Goal: Transaction & Acquisition: Download file/media

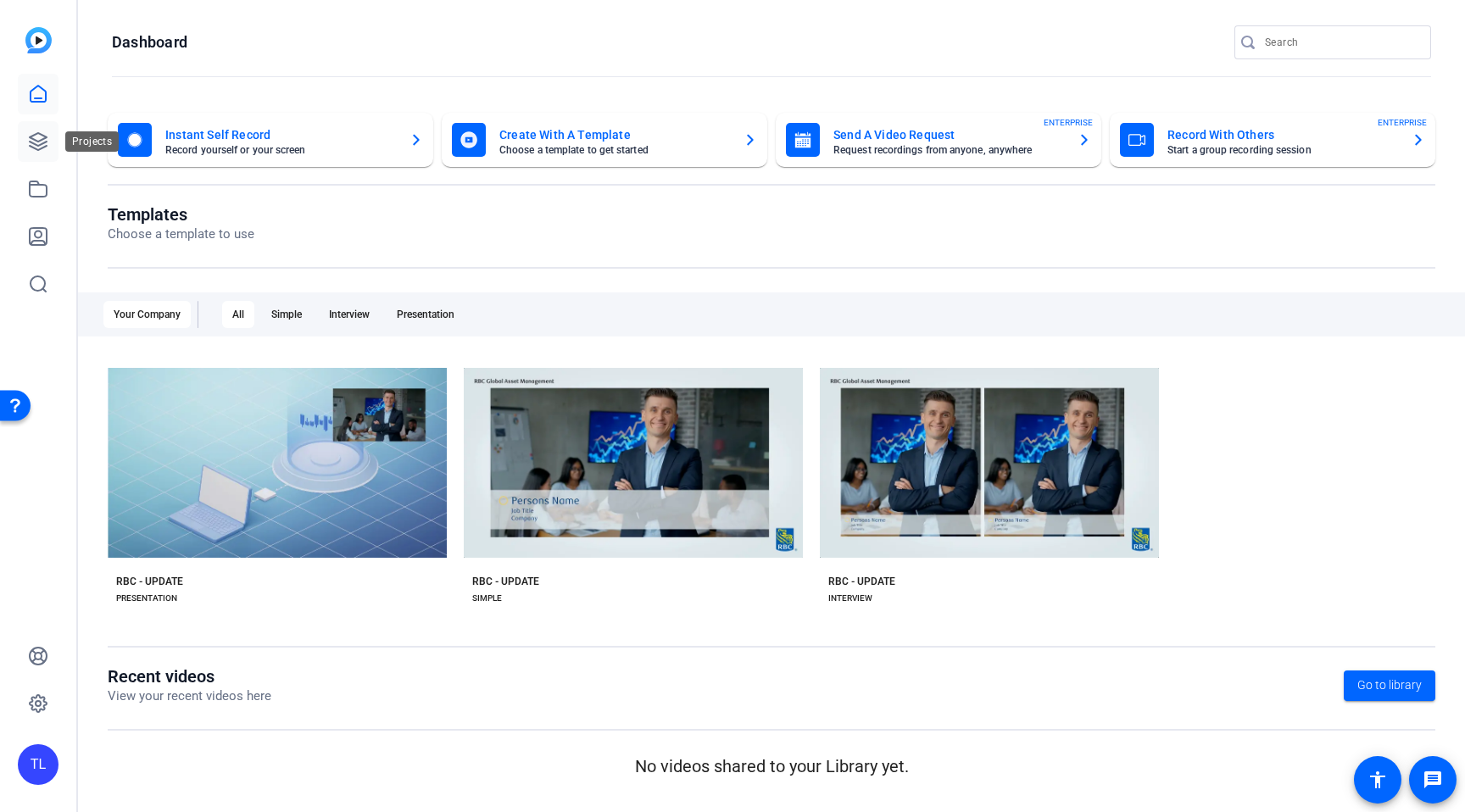
click at [35, 139] on icon at bounding box center [38, 142] width 20 height 20
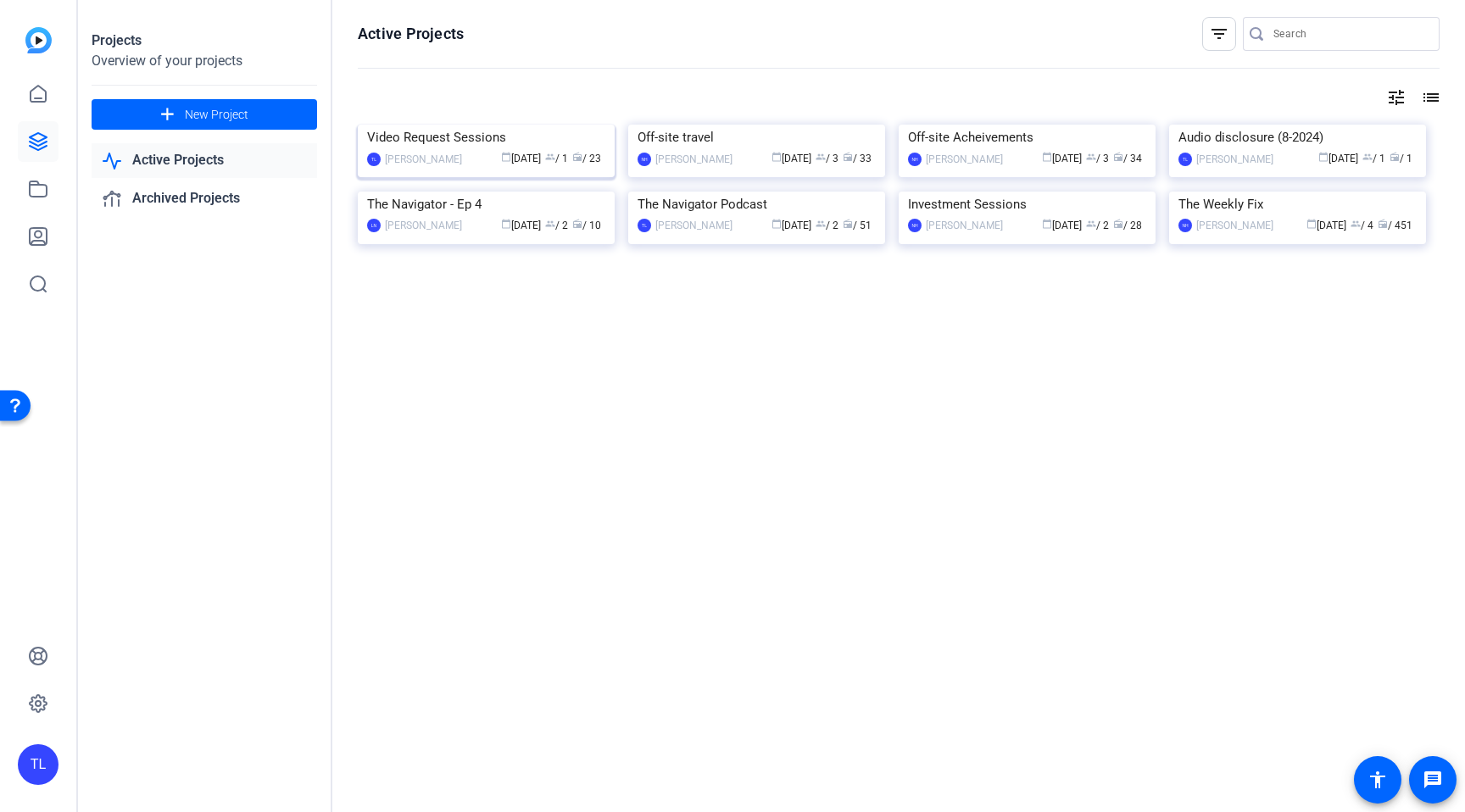
click at [428, 146] on div "Video Request Sessions" at bounding box center [486, 137] width 238 height 26
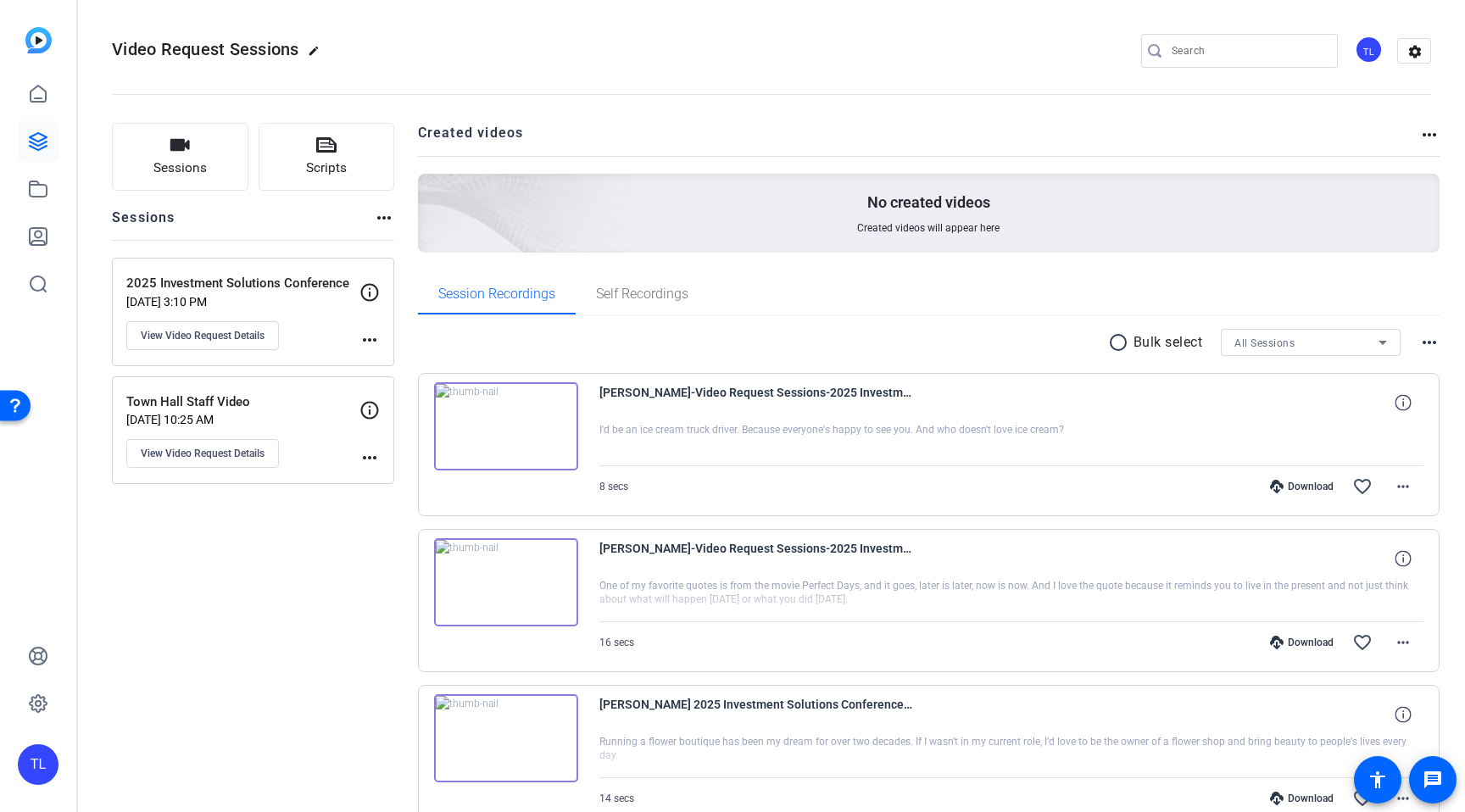
click at [256, 278] on p "2025 Investment Solutions Conference" at bounding box center [243, 284] width 234 height 19
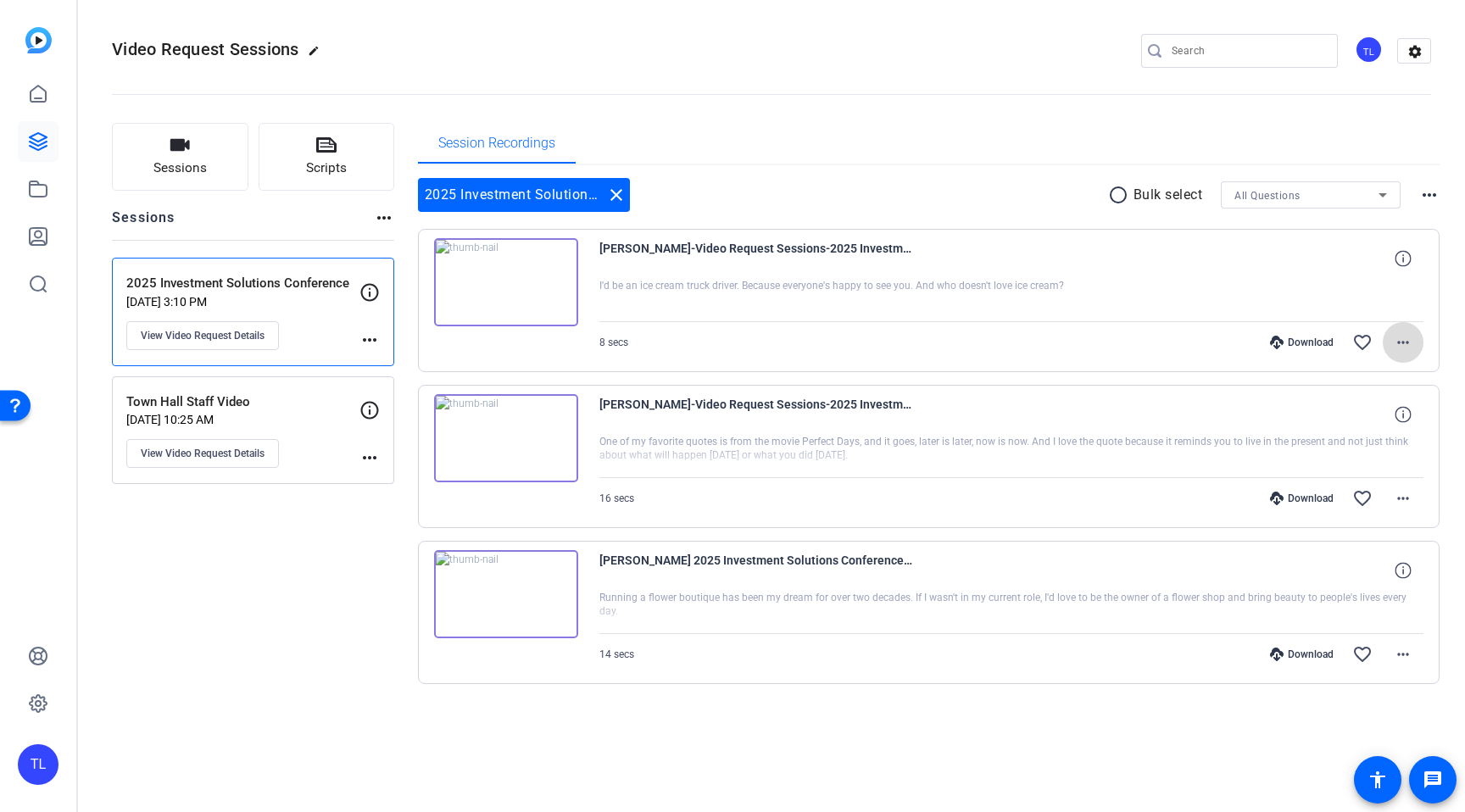
click at [1406, 343] on mat-icon "more_horiz" at bounding box center [1403, 342] width 20 height 20
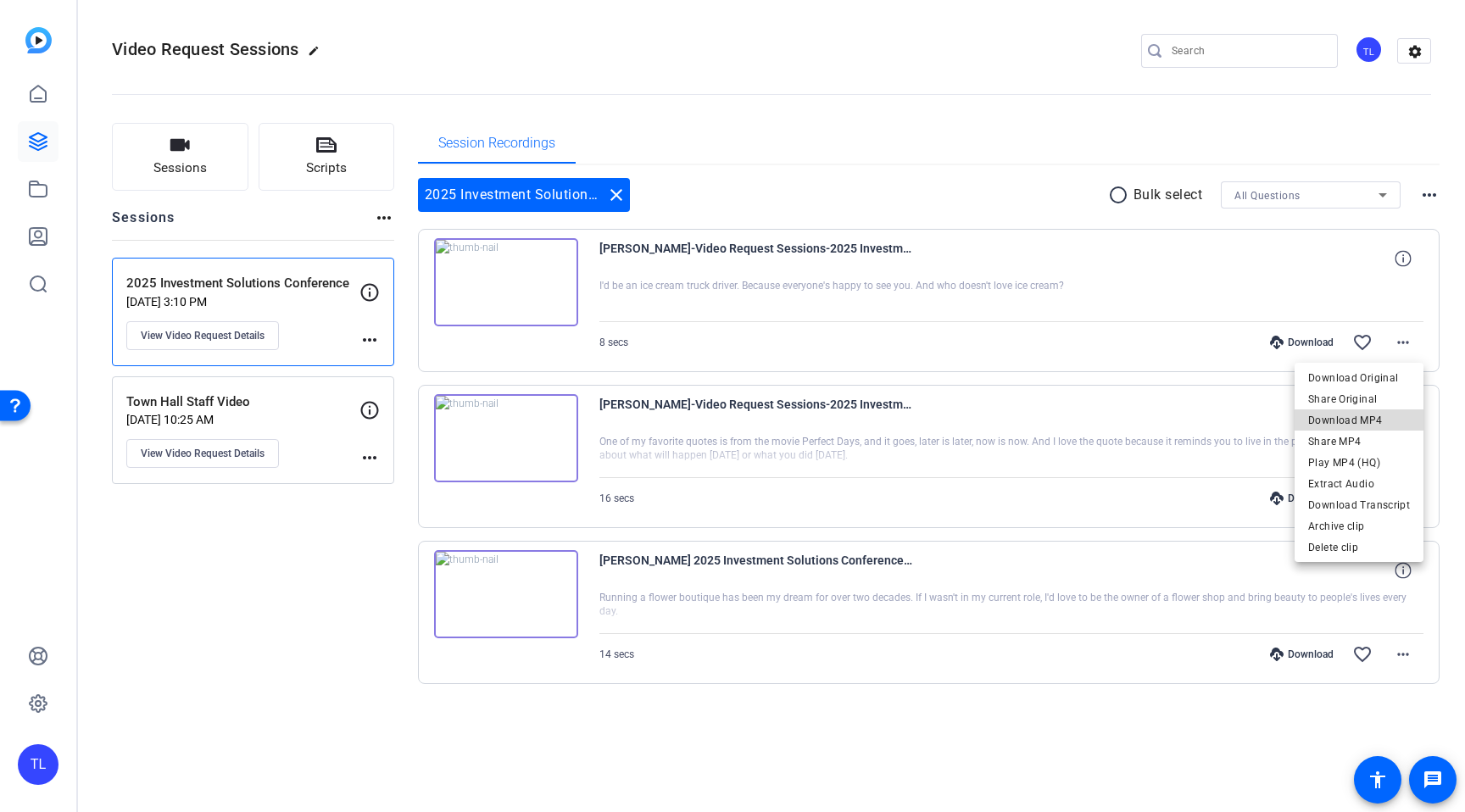
click at [1369, 420] on span "Download MP4" at bounding box center [1359, 420] width 102 height 20
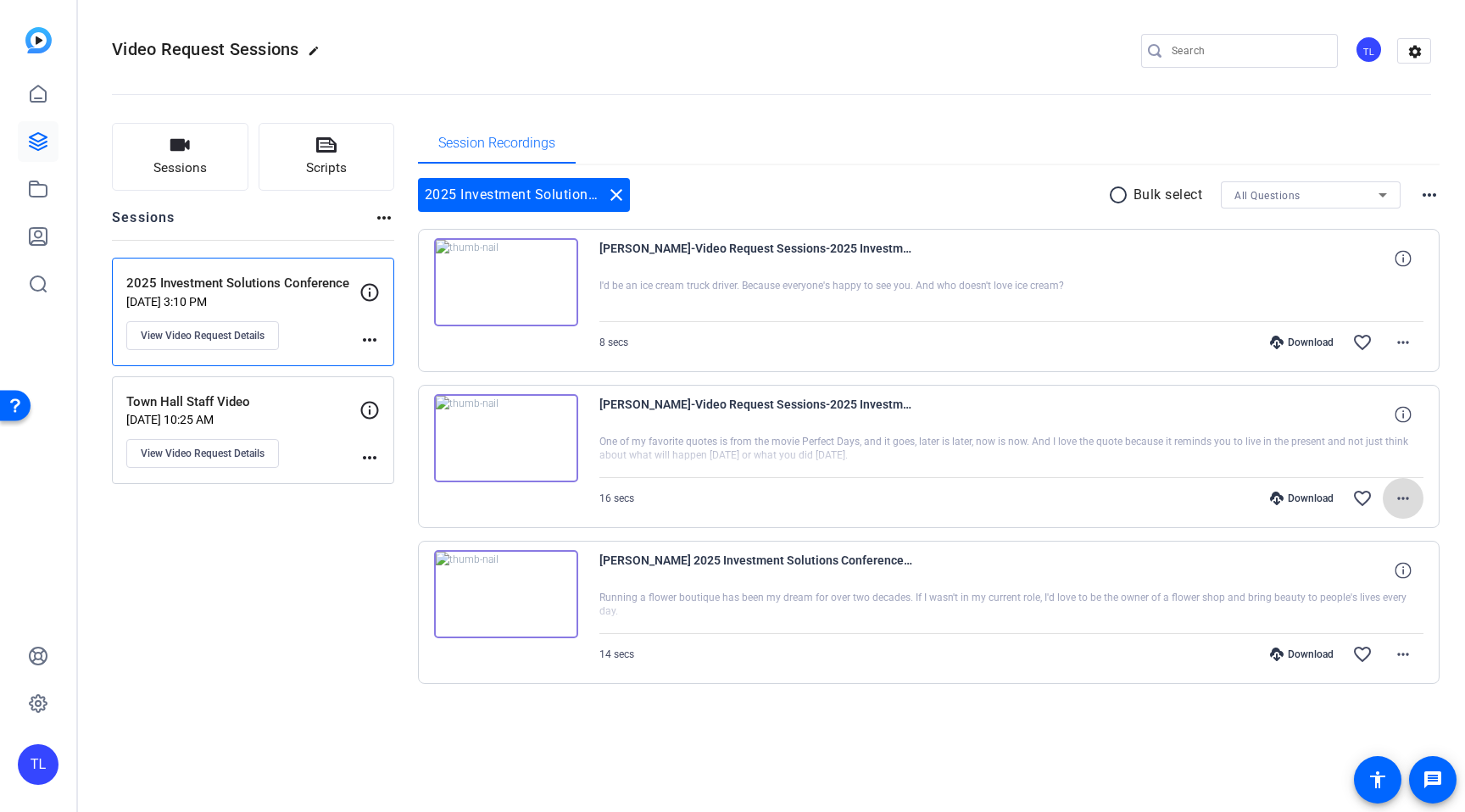
click at [1405, 499] on mat-icon "more_horiz" at bounding box center [1403, 498] width 20 height 20
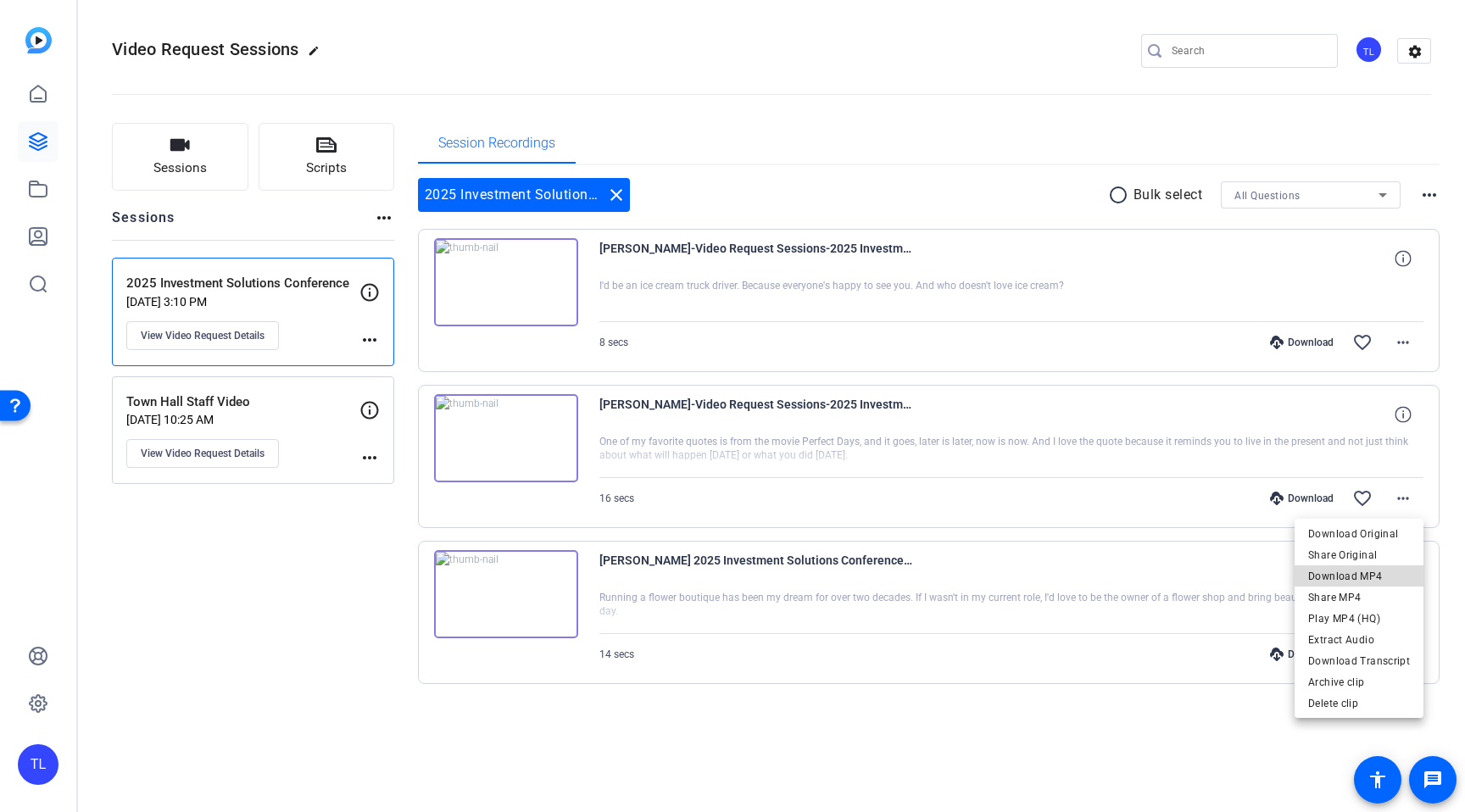
click at [1365, 578] on span "Download MP4" at bounding box center [1359, 576] width 102 height 20
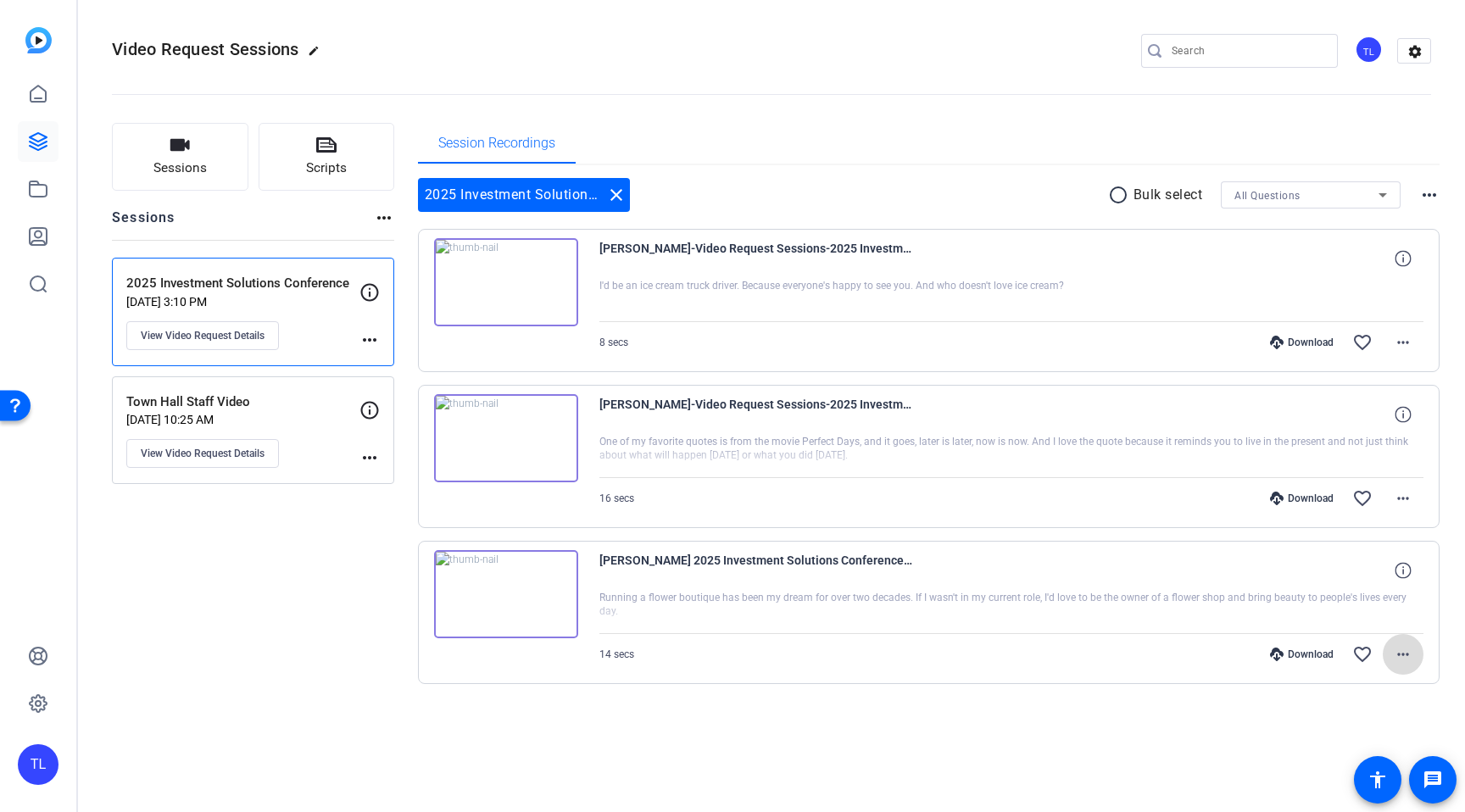
click at [1402, 655] on mat-icon "more_horiz" at bounding box center [1403, 654] width 20 height 20
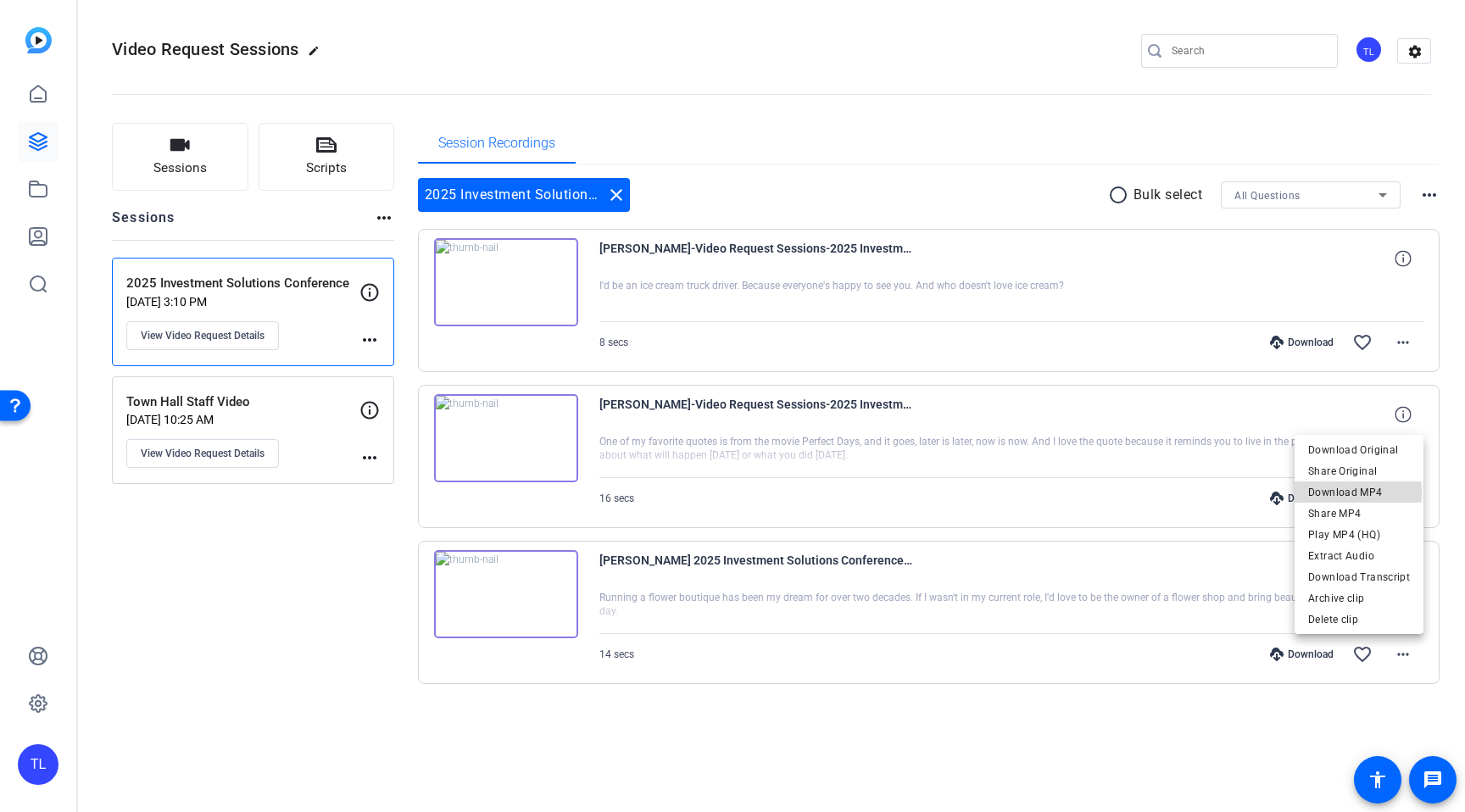
click at [1354, 493] on span "Download MP4" at bounding box center [1359, 492] width 102 height 20
click at [1319, 655] on div "Download" at bounding box center [1301, 654] width 81 height 13
